Goal: Task Accomplishment & Management: Manage account settings

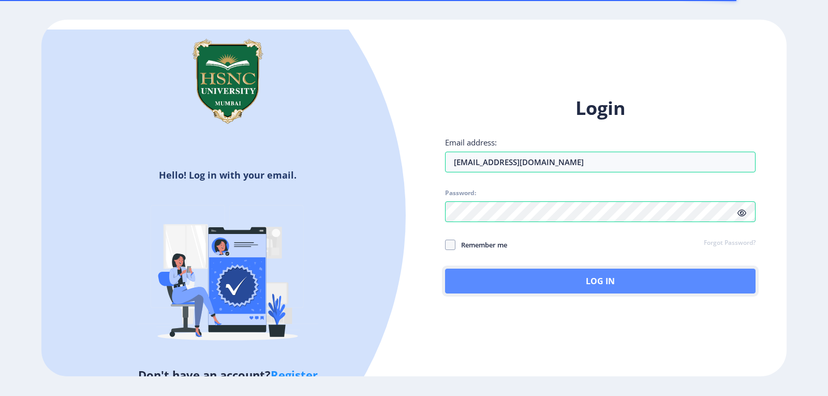
click at [561, 280] on button "Log In" at bounding box center [600, 281] width 311 height 25
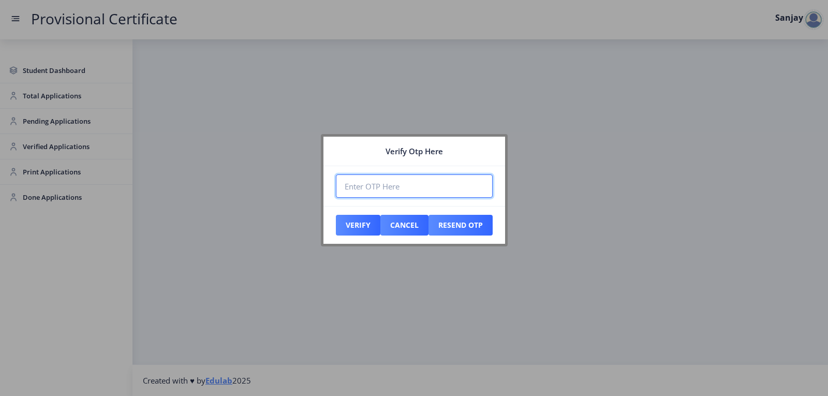
paste input "818494"
type input "818494"
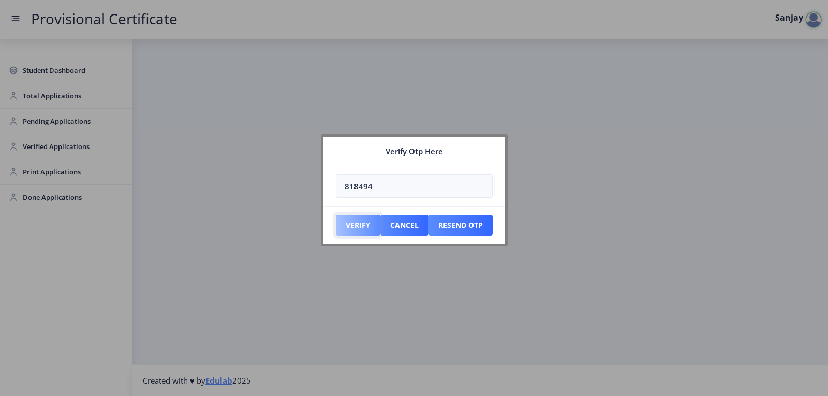
click at [366, 228] on button "Verify" at bounding box center [358, 225] width 45 height 21
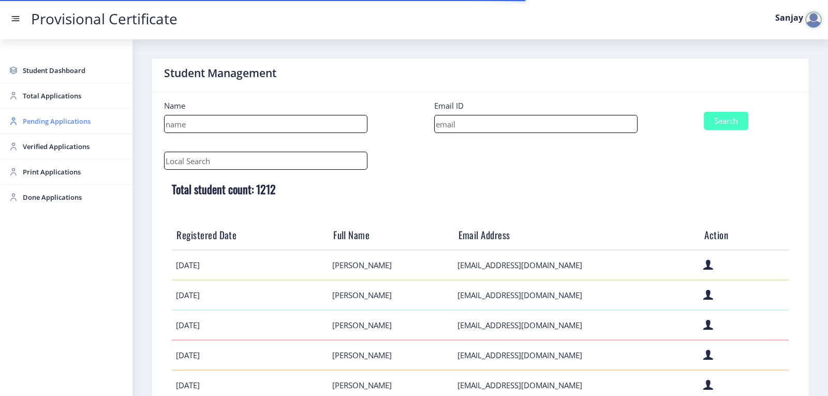
click at [49, 119] on span "Pending Applications" at bounding box center [73, 121] width 101 height 12
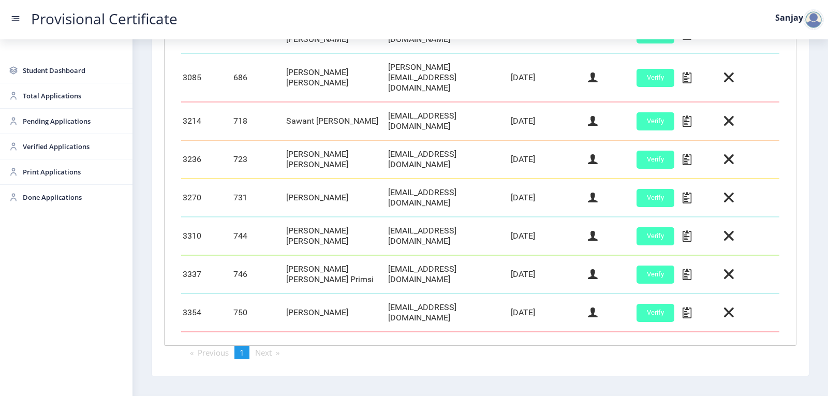
scroll to position [405, 0]
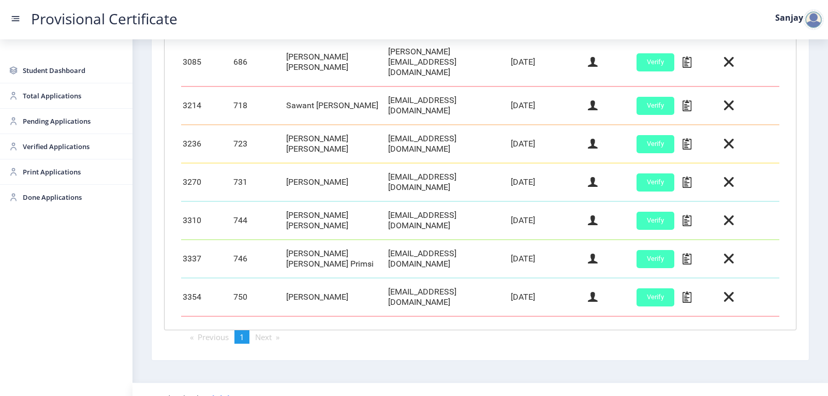
click at [817, 25] on div at bounding box center [813, 19] width 21 height 21
click at [788, 77] on span "Log out" at bounding box center [787, 75] width 66 height 12
